Goal: Task Accomplishment & Management: Use online tool/utility

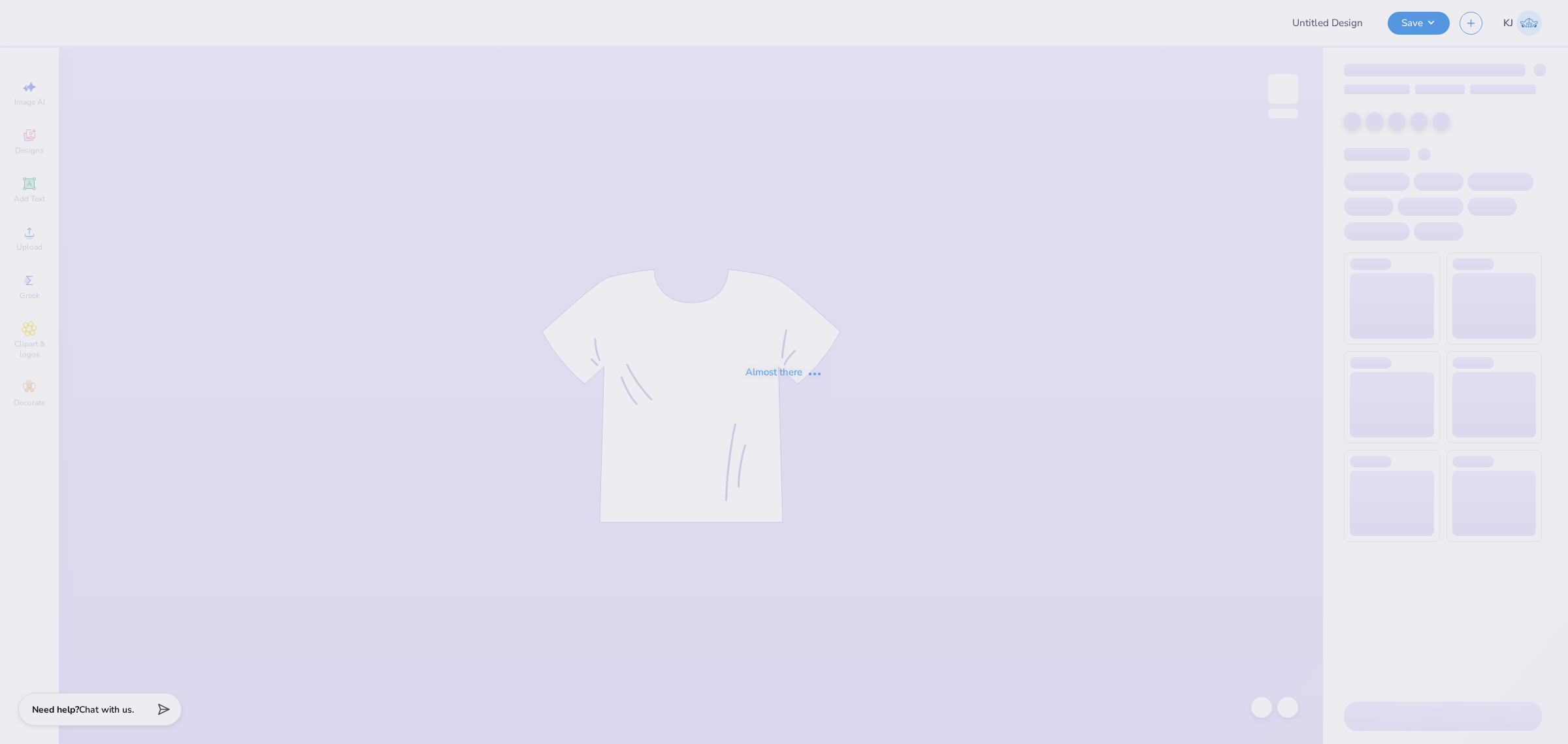
type input "Alpha Holiday Gifts"
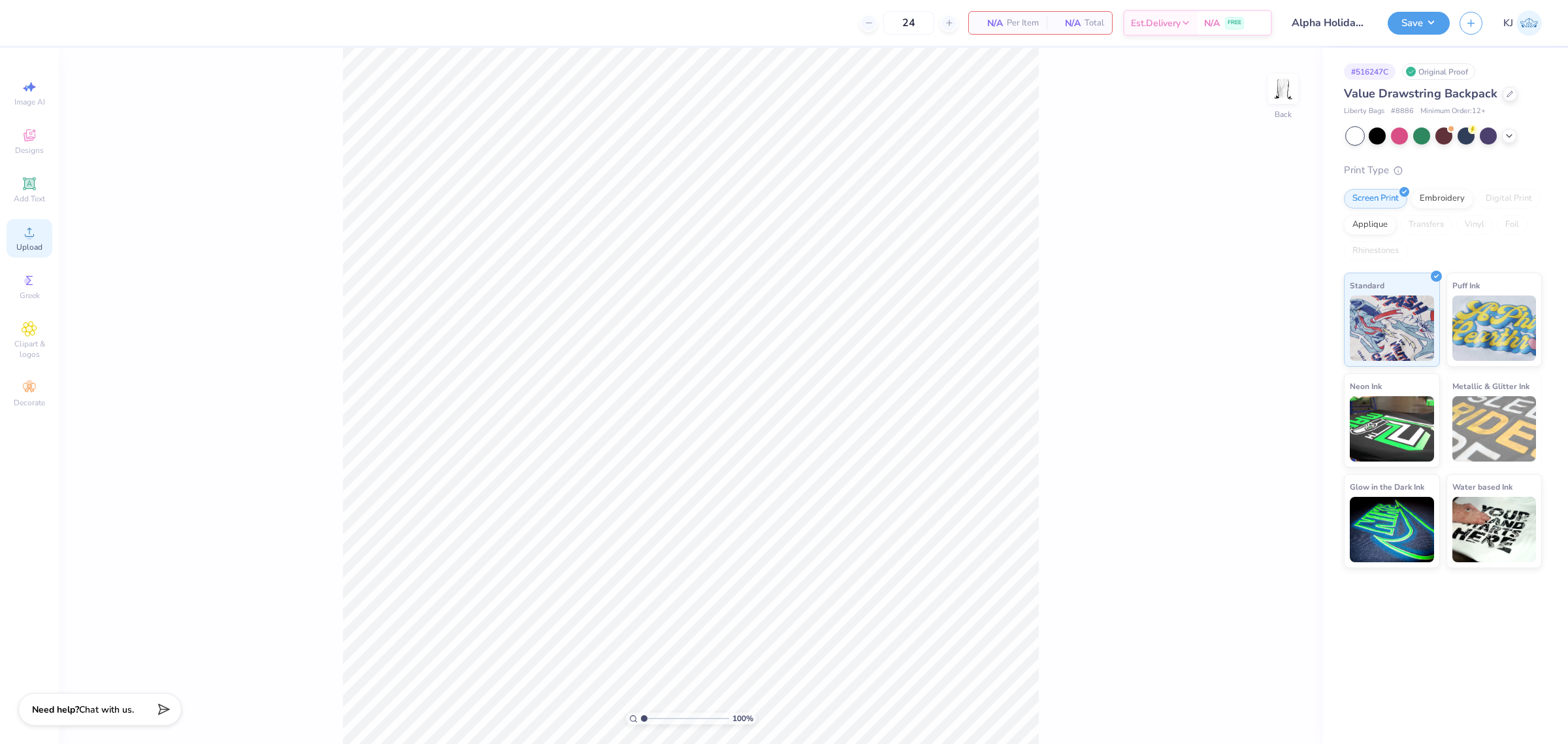
click at [26, 234] on icon at bounding box center [29, 232] width 16 height 16
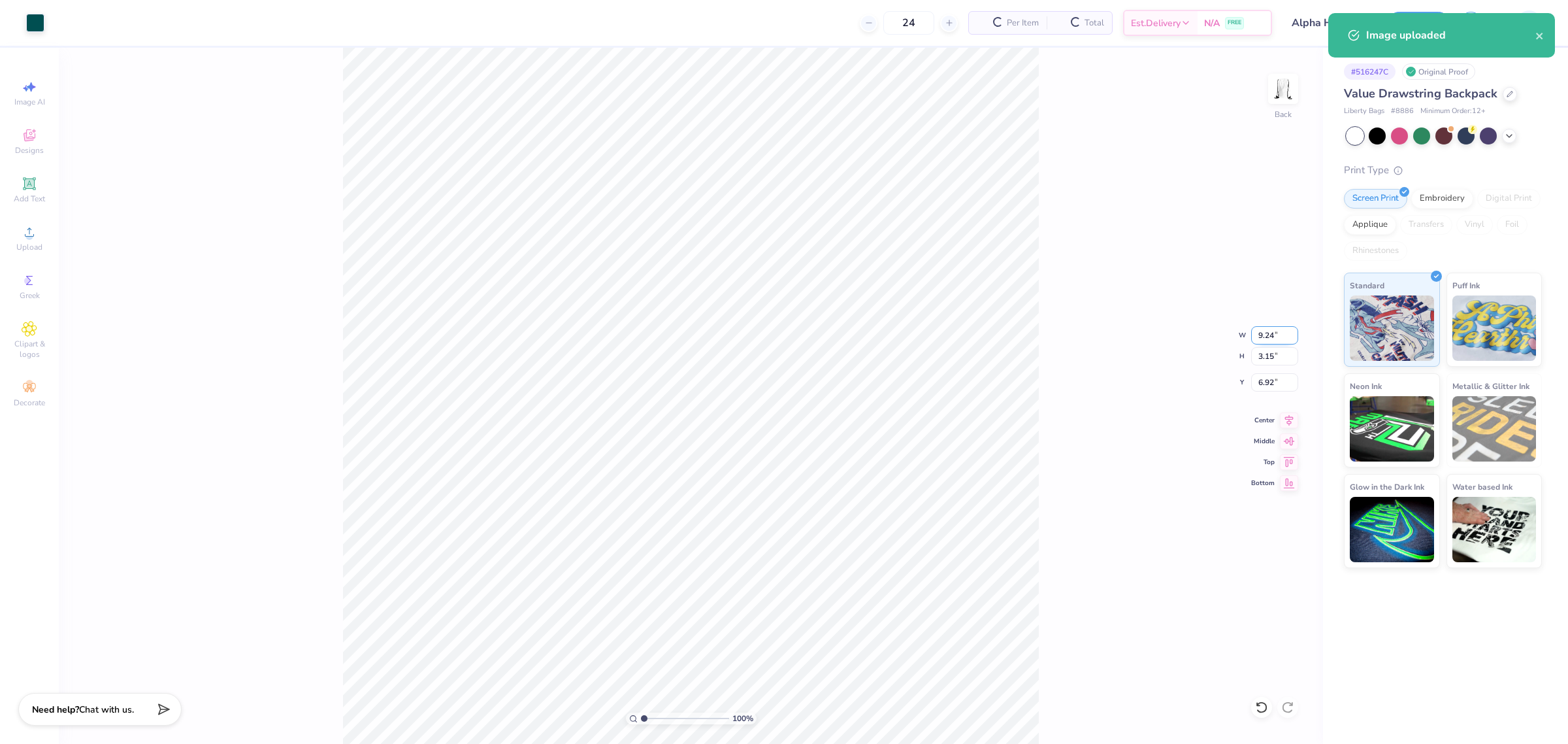
click at [1263, 338] on input "9.24" at bounding box center [1275, 335] width 47 height 18
type input "6.00"
type input "2.05"
type input "7.48"
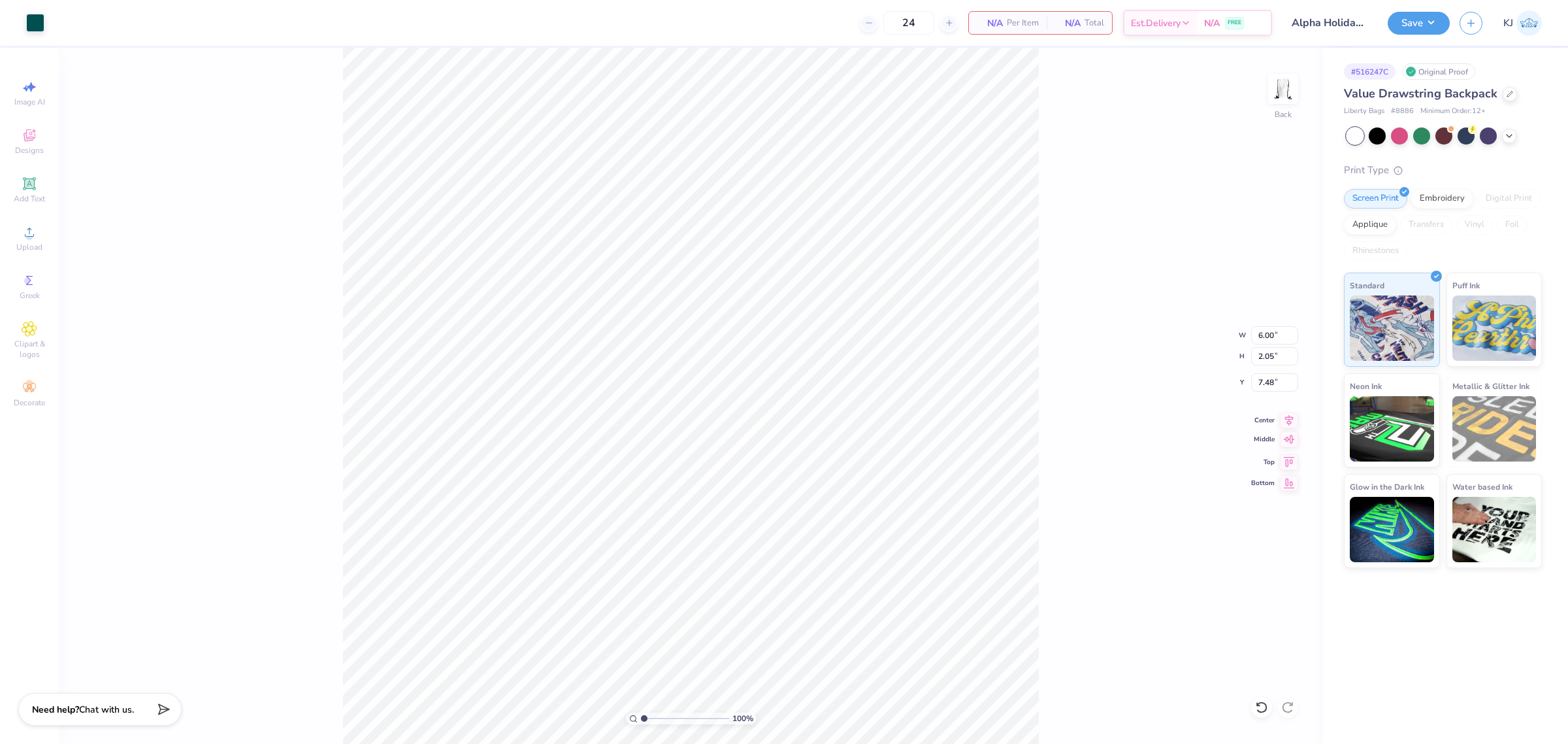
click at [1285, 442] on icon at bounding box center [1289, 439] width 18 height 16
click at [1286, 419] on icon at bounding box center [1289, 419] width 8 height 11
click at [1288, 481] on icon at bounding box center [1289, 481] width 18 height 16
click at [1291, 446] on icon at bounding box center [1289, 439] width 18 height 16
type input "7.48"
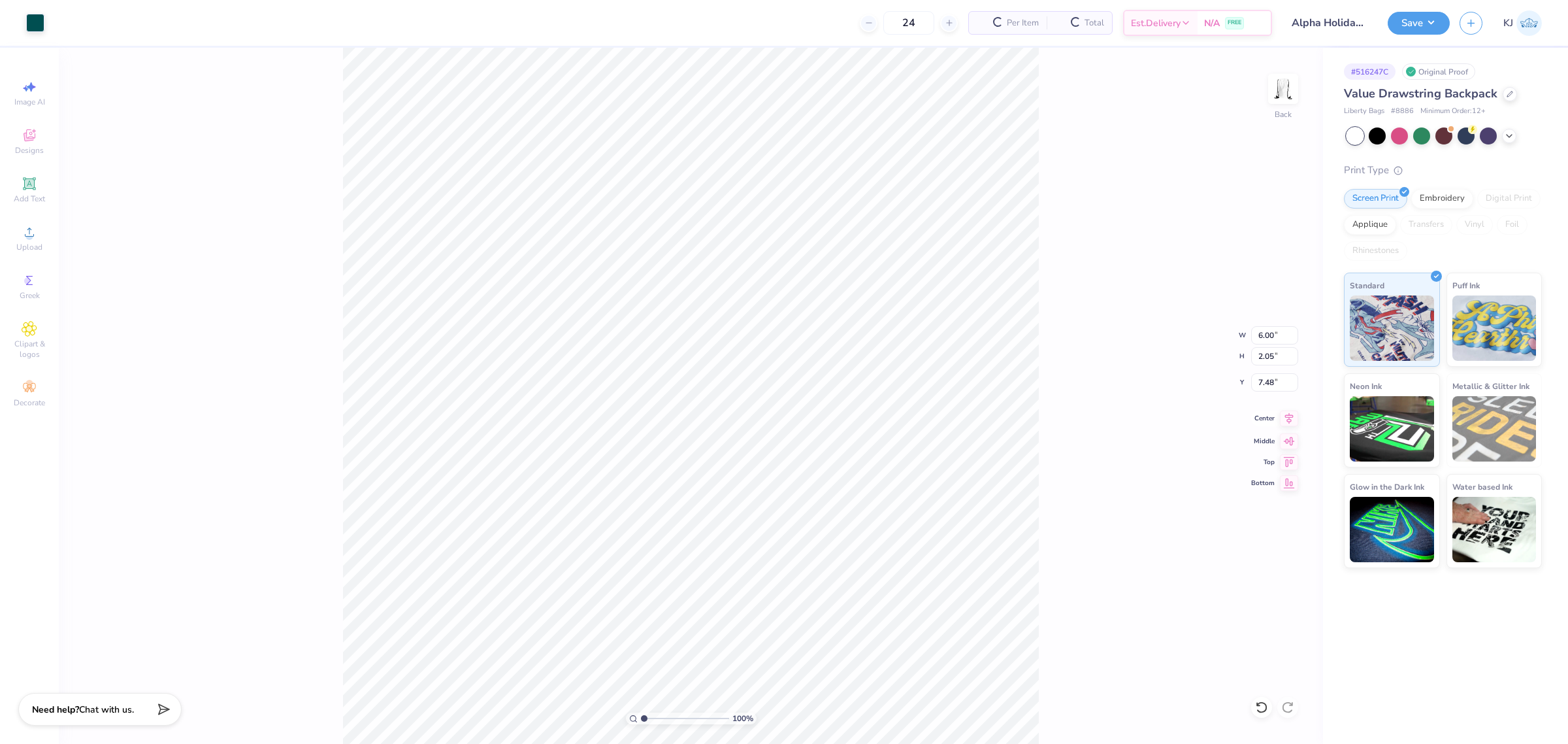
click at [1291, 426] on icon at bounding box center [1289, 418] width 18 height 16
click at [1049, 456] on div "100 % Back W 6.00 6.00 " H 2.05 2.05 " Y 7.48 7.48 " Center Middle Top Bottom" at bounding box center [691, 396] width 1264 height 696
click at [1428, 26] on button "Save" at bounding box center [1419, 21] width 62 height 23
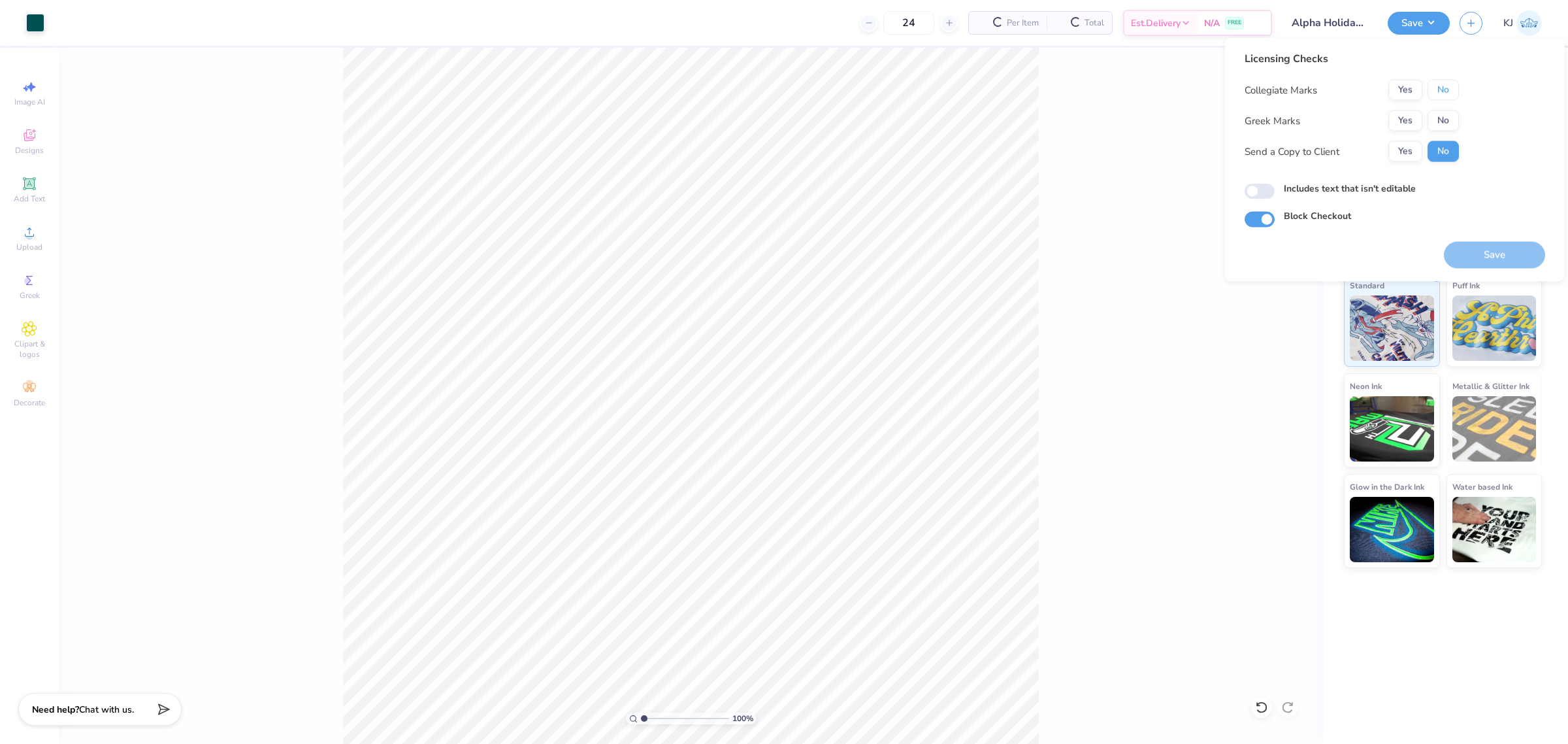
drag, startPoint x: 1446, startPoint y: 81, endPoint x: 1449, endPoint y: 105, distance: 24.2
click at [1446, 84] on button "No" at bounding box center [1443, 90] width 31 height 21
click at [1446, 119] on button "No" at bounding box center [1443, 121] width 31 height 21
click at [1507, 258] on button "Save" at bounding box center [1494, 255] width 101 height 27
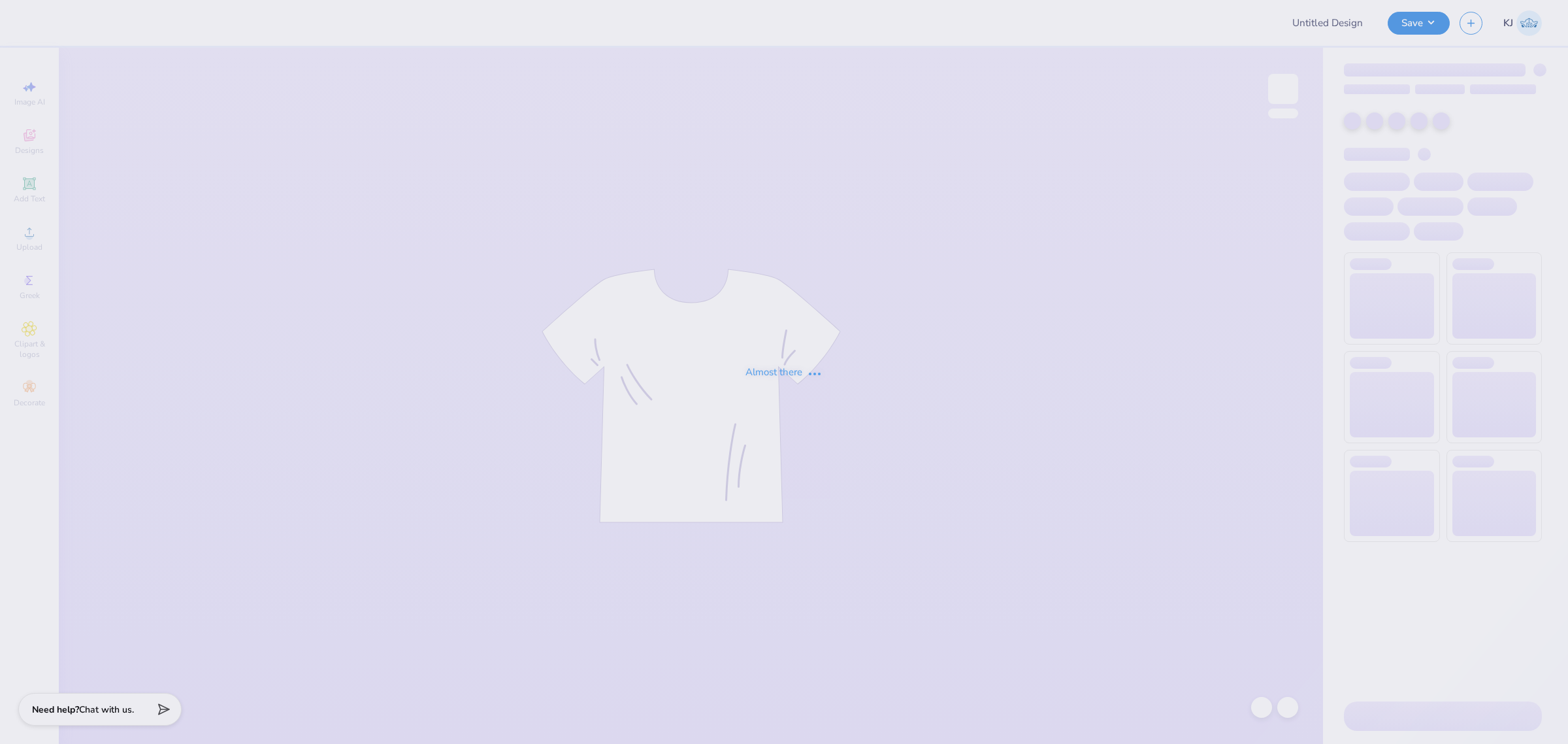
type input "Alpha Holiday Gifts"
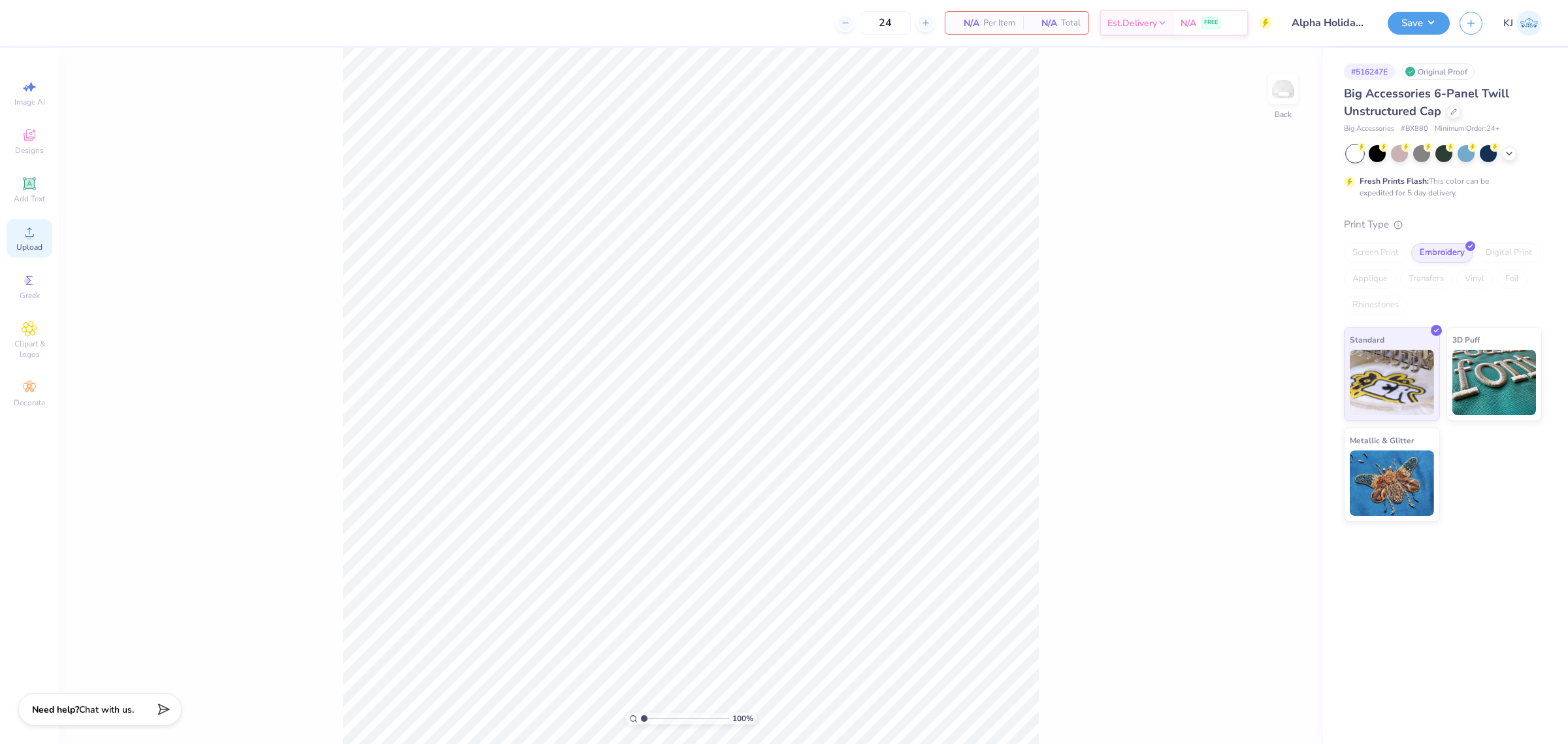
click at [33, 241] on div "Upload" at bounding box center [30, 238] width 46 height 39
click at [1248, 338] on input "5.00" at bounding box center [1260, 337] width 47 height 18
type input "3.00"
type input "1.02"
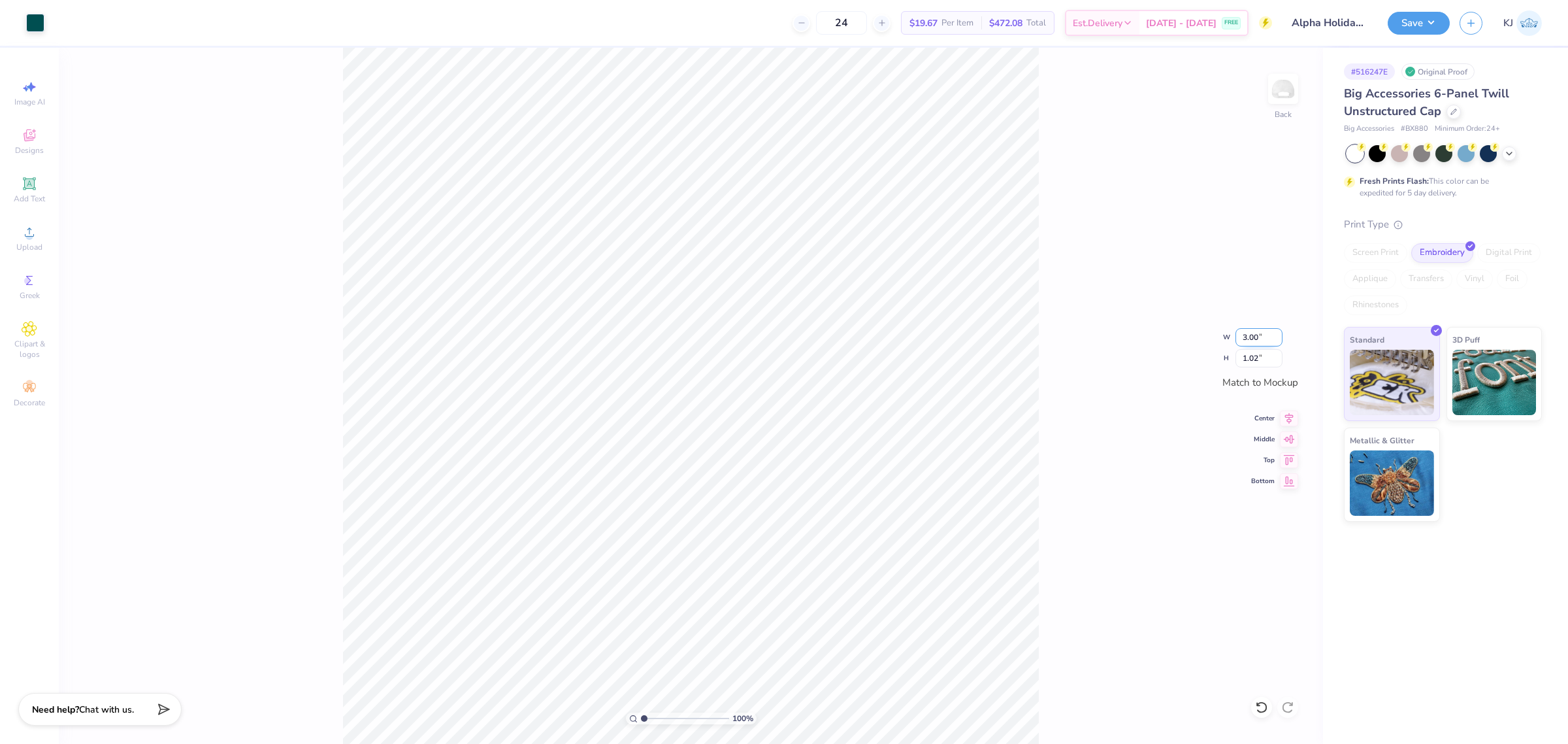
click at [1248, 338] on input "3.00" at bounding box center [1260, 337] width 47 height 18
type input "2.00"
type input "0.68"
click at [1250, 357] on input "0.68" at bounding box center [1260, 358] width 47 height 18
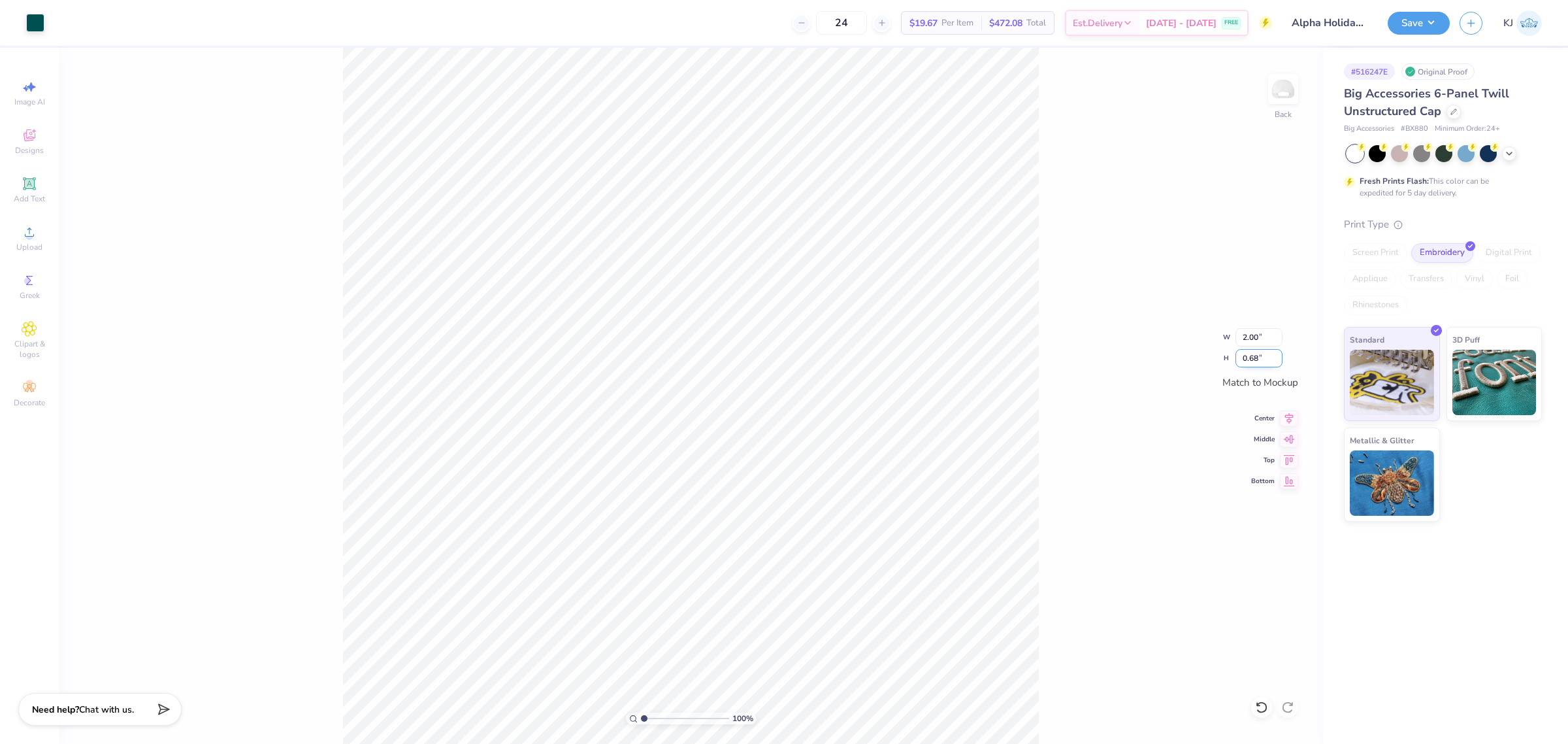
click at [1250, 357] on input "0.68" at bounding box center [1260, 358] width 47 height 18
drag, startPoint x: 1166, startPoint y: 406, endPoint x: 1073, endPoint y: 399, distance: 93.3
click at [1164, 404] on div "100 % Back W 2.00 2.00 " H 0.68 0.68 " Match to Mockup Center Middle Top Bottom" at bounding box center [691, 396] width 1264 height 696
click at [1291, 439] on icon at bounding box center [1289, 437] width 11 height 8
click at [1289, 416] on icon at bounding box center [1289, 416] width 18 height 16
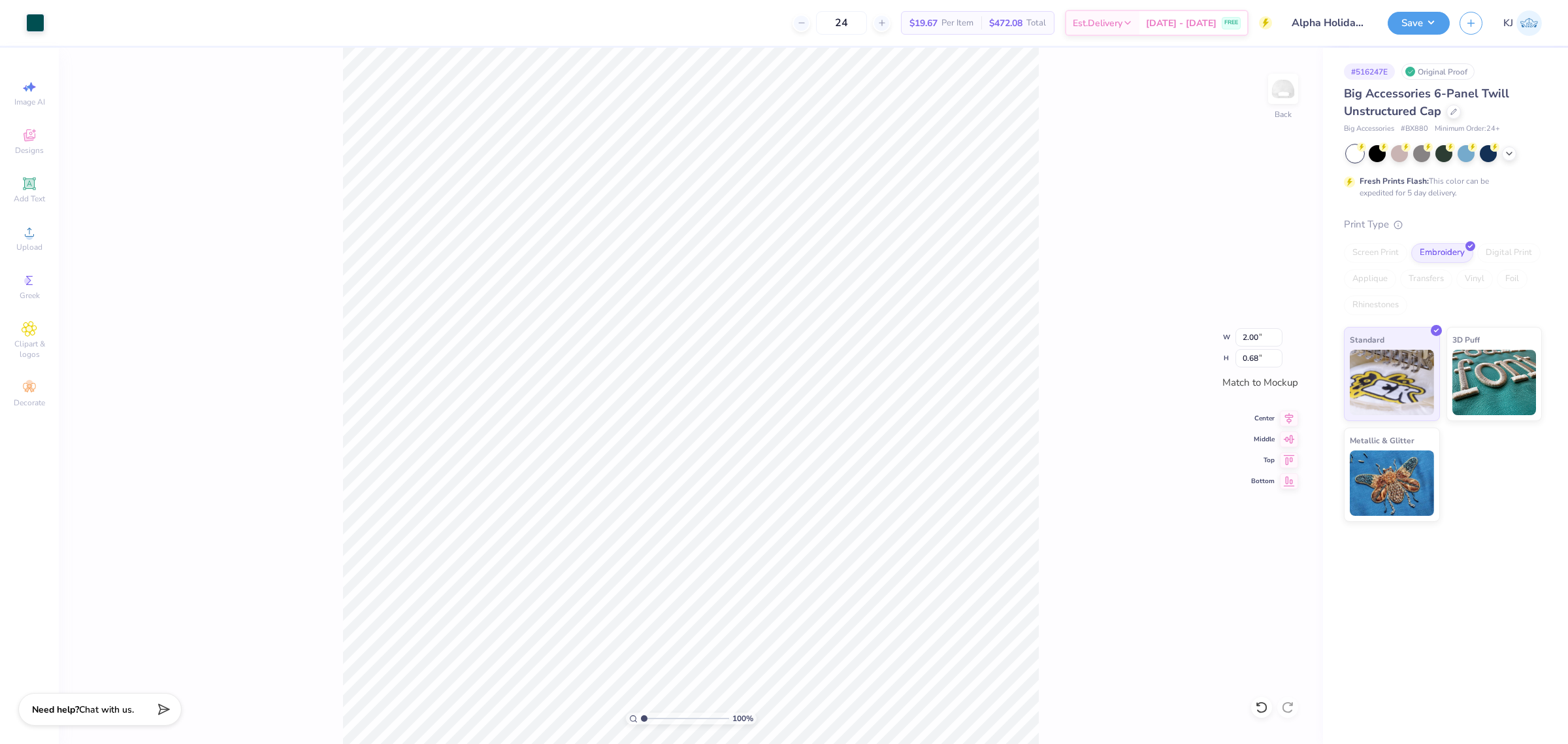
drag, startPoint x: 1064, startPoint y: 499, endPoint x: 1041, endPoint y: 495, distance: 23.3
click at [1064, 500] on div "100 % Back W 2.00 2.00 " H 0.68 0.68 " Match to Mockup Center Middle Top Bottom" at bounding box center [691, 396] width 1264 height 696
click at [1427, 27] on button "Save" at bounding box center [1419, 21] width 62 height 23
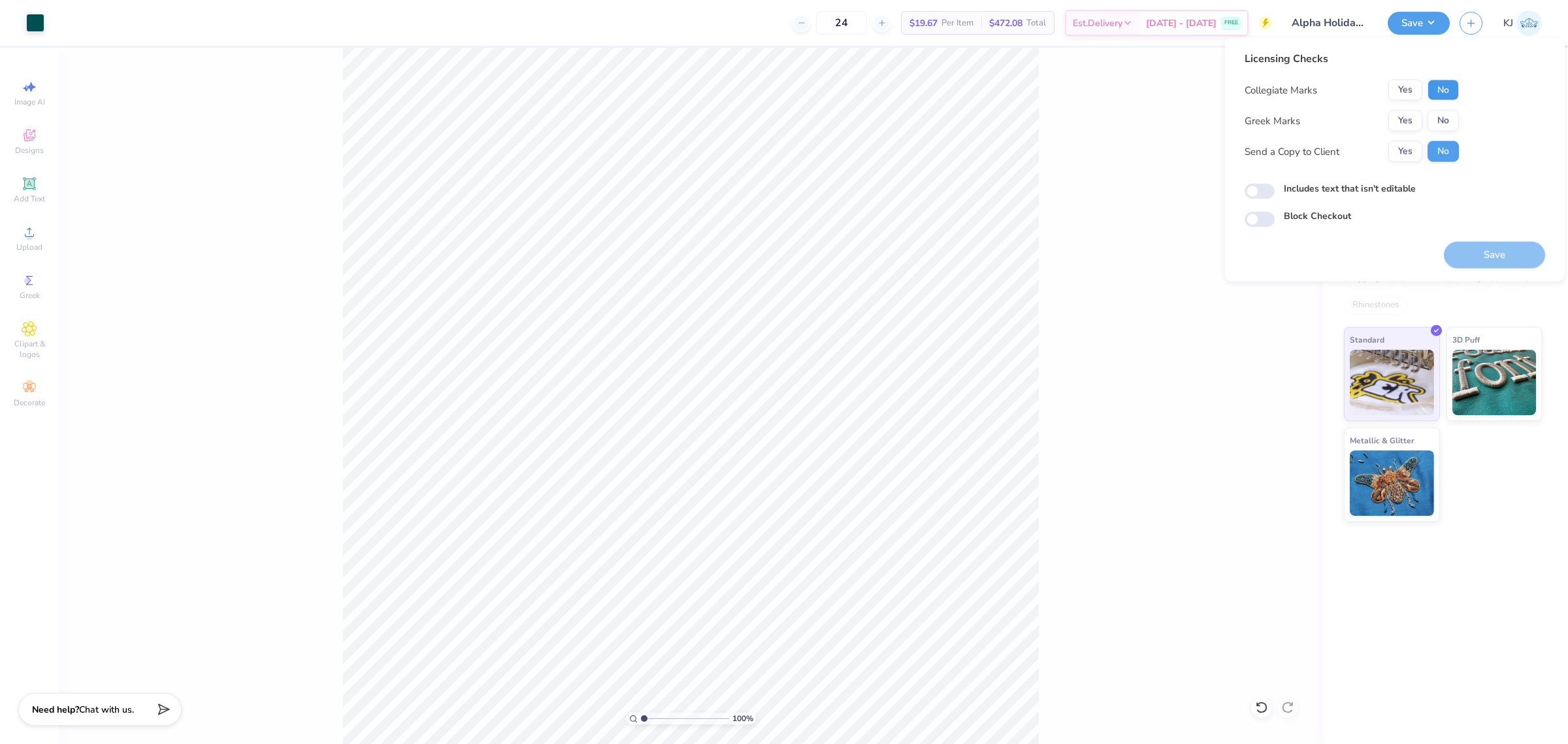
click at [1438, 90] on button "No" at bounding box center [1443, 90] width 31 height 21
click at [1434, 122] on button "No" at bounding box center [1443, 121] width 31 height 21
click at [1513, 258] on button "Save" at bounding box center [1494, 255] width 101 height 27
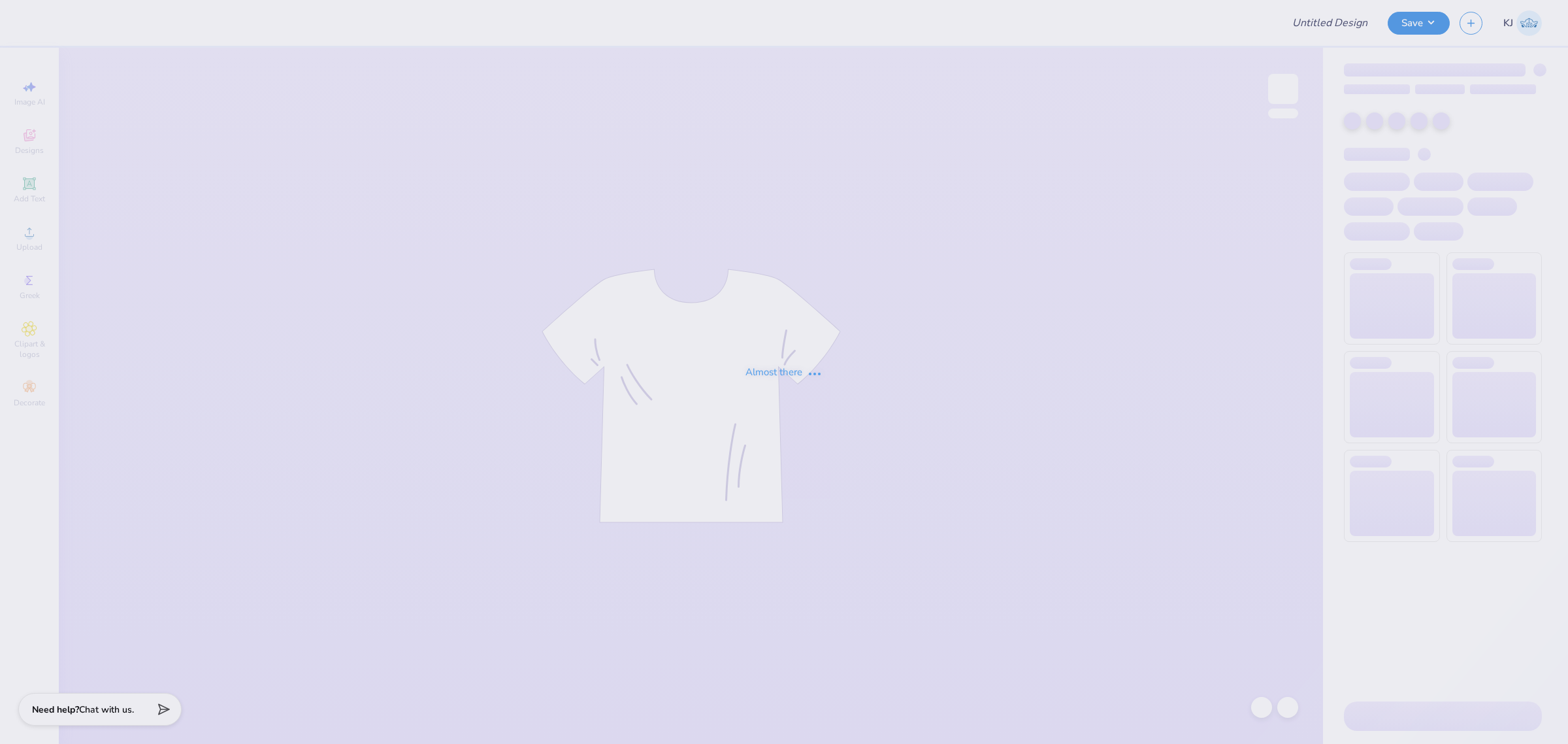
type input "HUB William Launch 2"
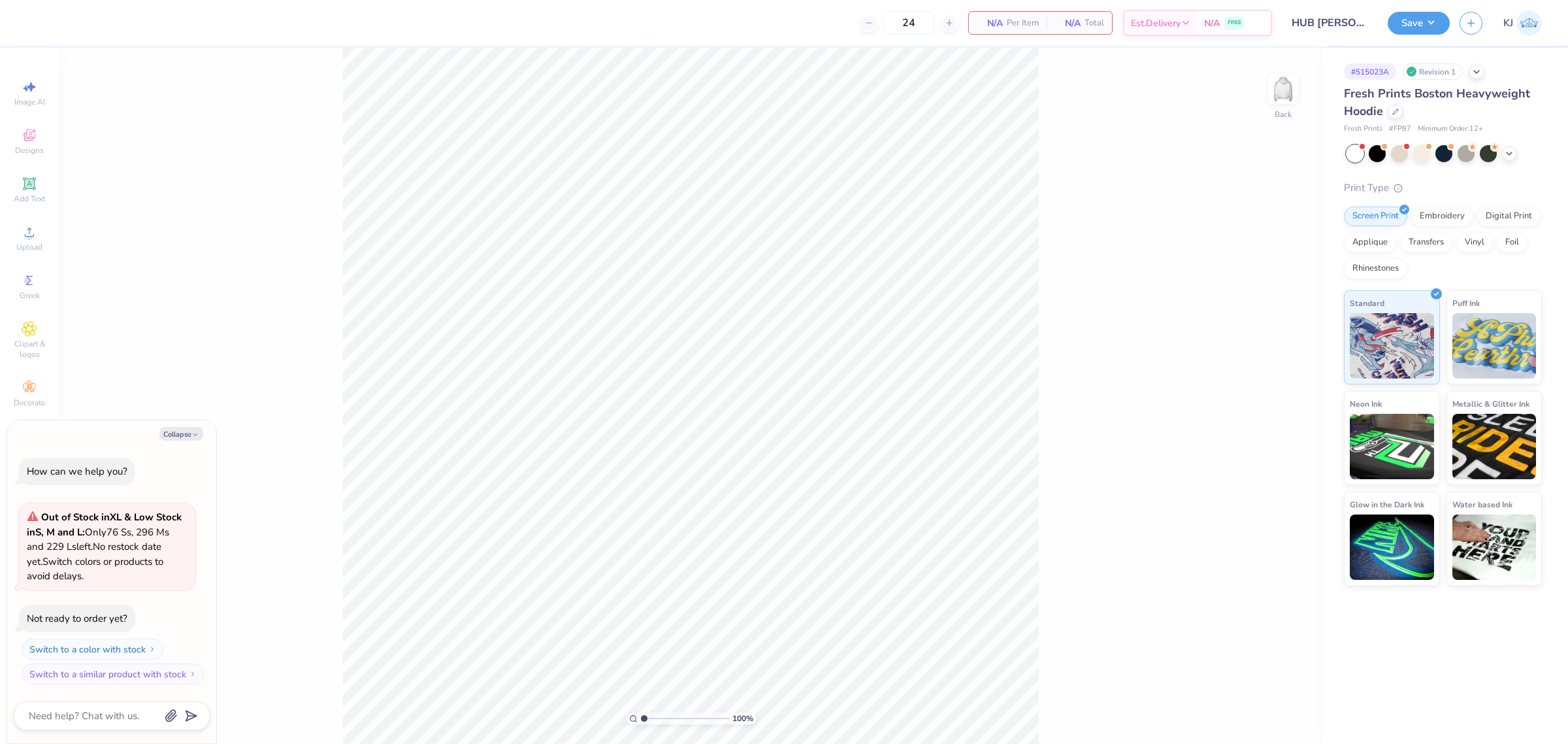
type textarea "x"
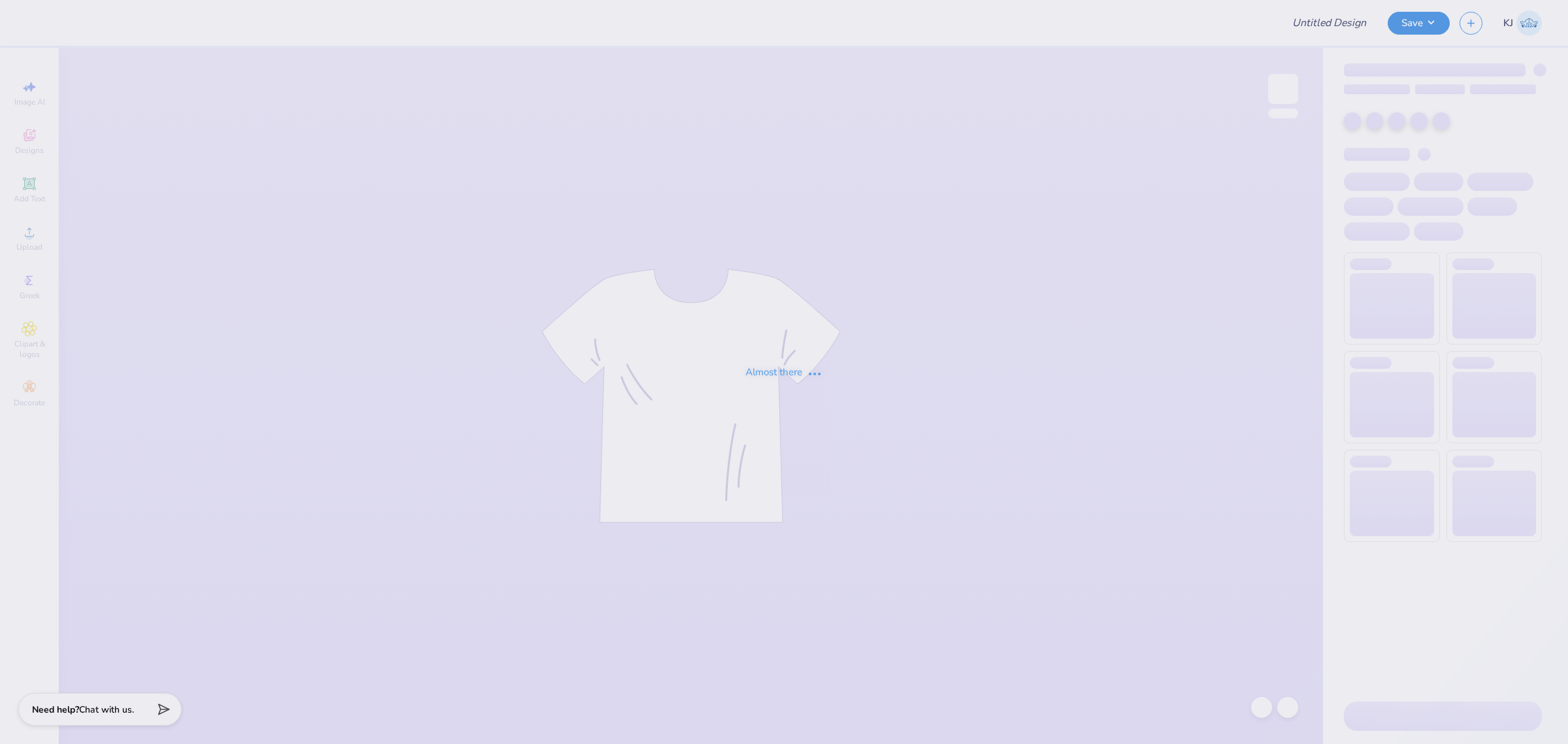
type input "Lindenwood University : Madison Wheelock"
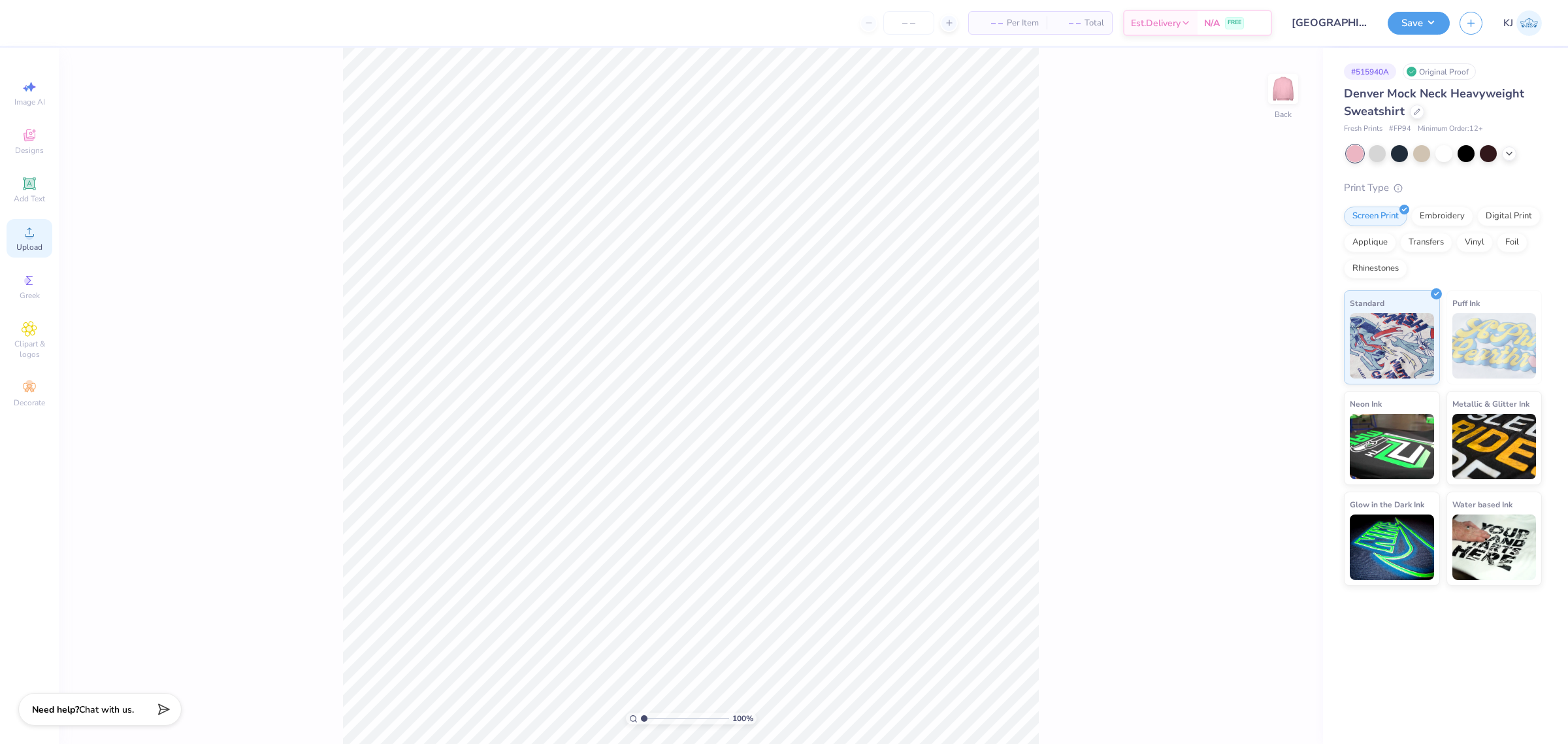
click at [46, 234] on div "Upload" at bounding box center [30, 238] width 46 height 39
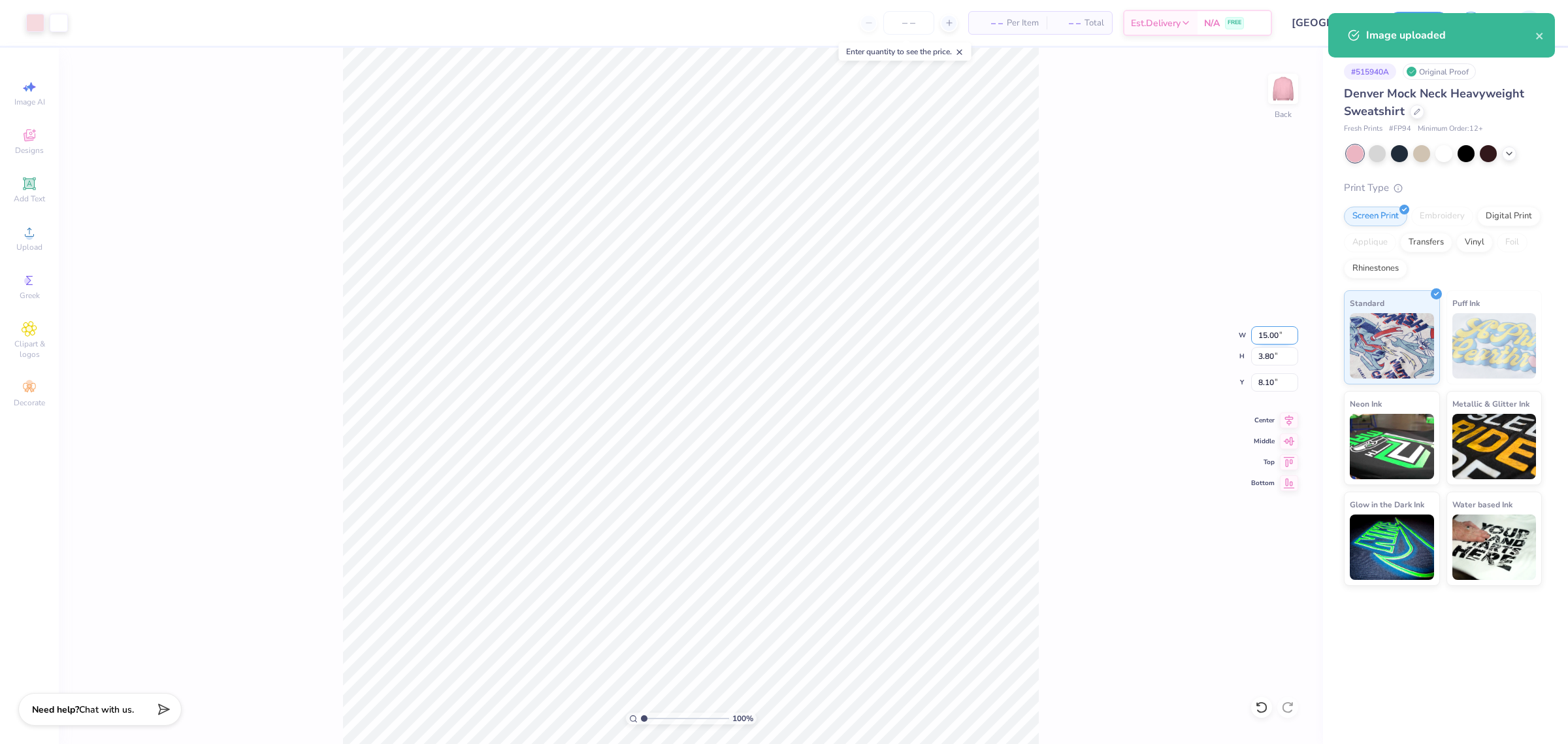
click at [1265, 335] on input "15.00" at bounding box center [1275, 335] width 47 height 18
click at [1257, 348] on div "W 15.00 15.00 " H 3.80 3.80 "" at bounding box center [1268, 346] width 60 height 40
type input "12.00"
type input "3.04"
click at [1269, 375] on input "8.48" at bounding box center [1275, 382] width 47 height 18
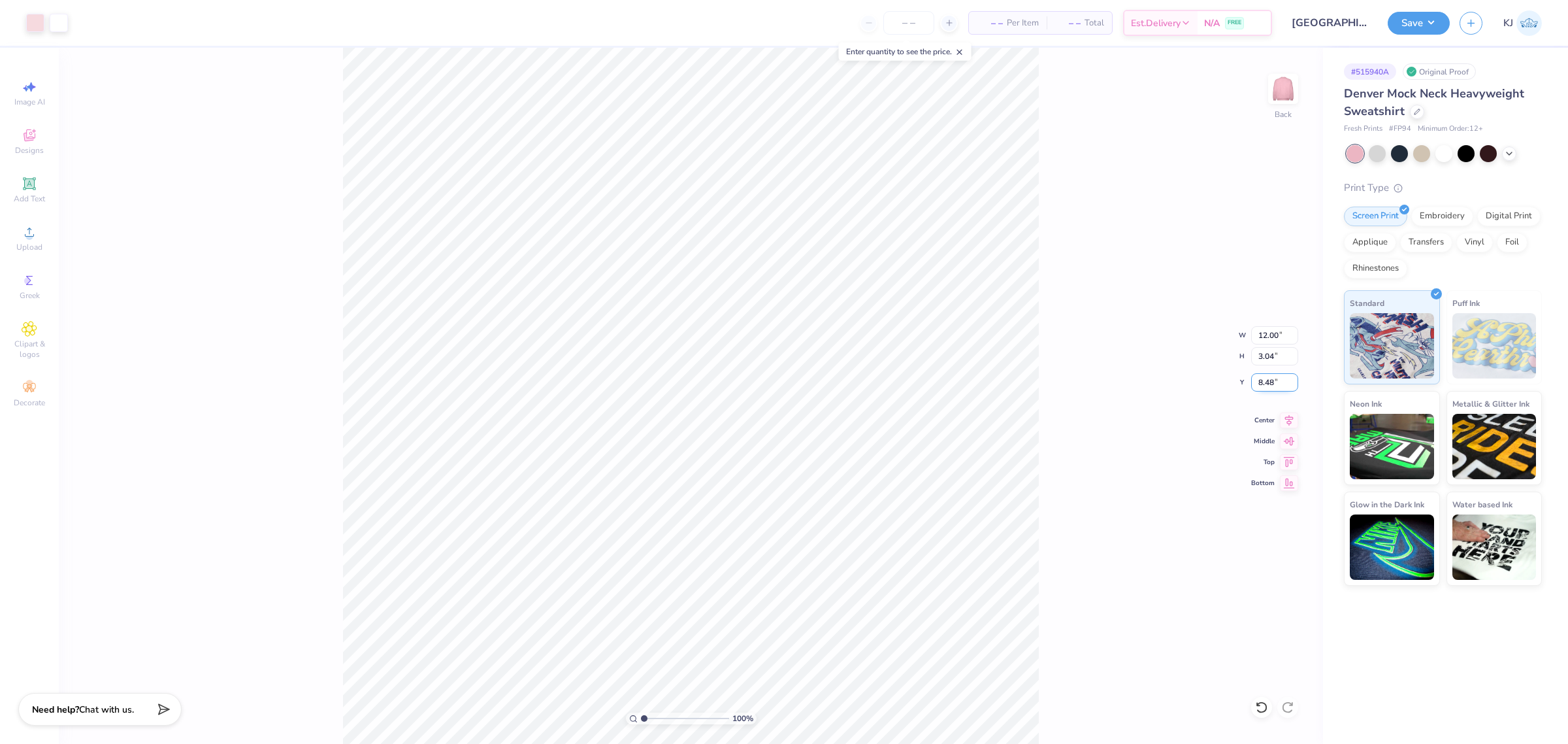
click at [1269, 375] on input "8.48" at bounding box center [1275, 382] width 47 height 18
type input "3.00"
click at [1099, 264] on div "100 % Back W 12.00 12.00 " H 3.04 3.04 " Y 3.00 3.00 " Center Middle Top Bottom" at bounding box center [691, 396] width 1264 height 696
click at [1432, 30] on button "Save" at bounding box center [1419, 21] width 62 height 23
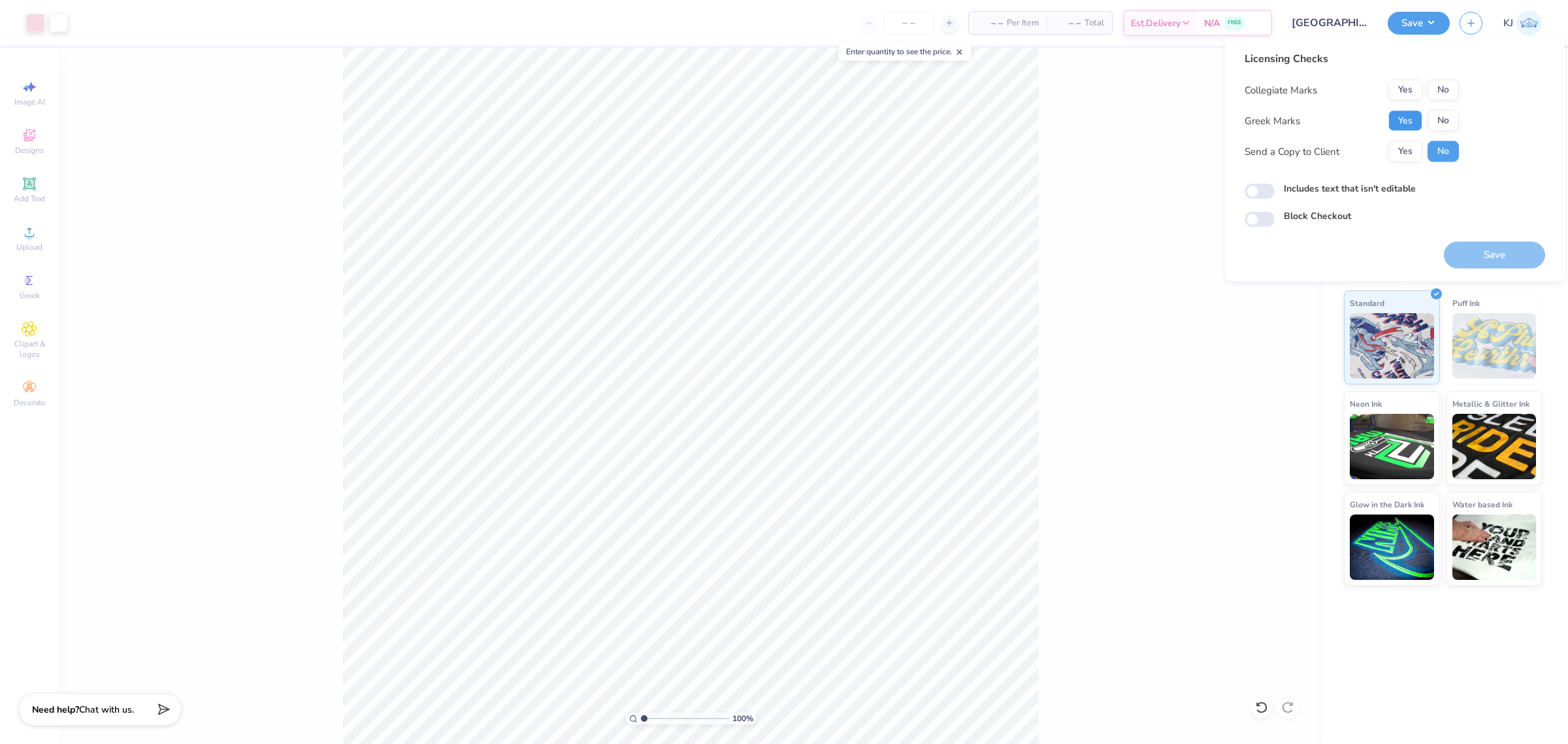
click at [1405, 123] on button "Yes" at bounding box center [1405, 121] width 34 height 21
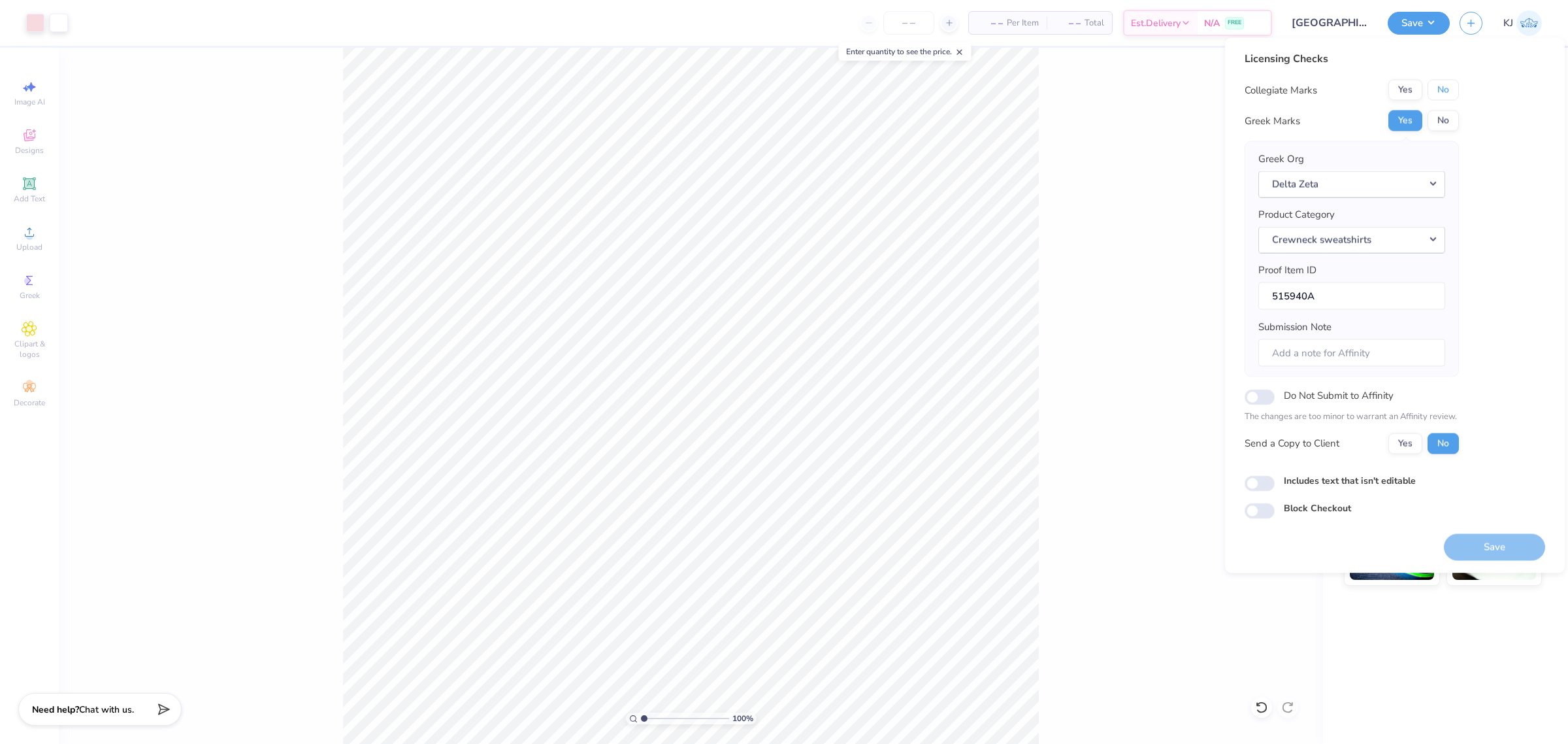
click at [1444, 91] on button "No" at bounding box center [1443, 90] width 31 height 21
click at [1412, 446] on button "Yes" at bounding box center [1405, 443] width 34 height 21
click at [1467, 548] on button "Save" at bounding box center [1494, 546] width 101 height 27
checkbox input "true"
